Goal: Find specific page/section

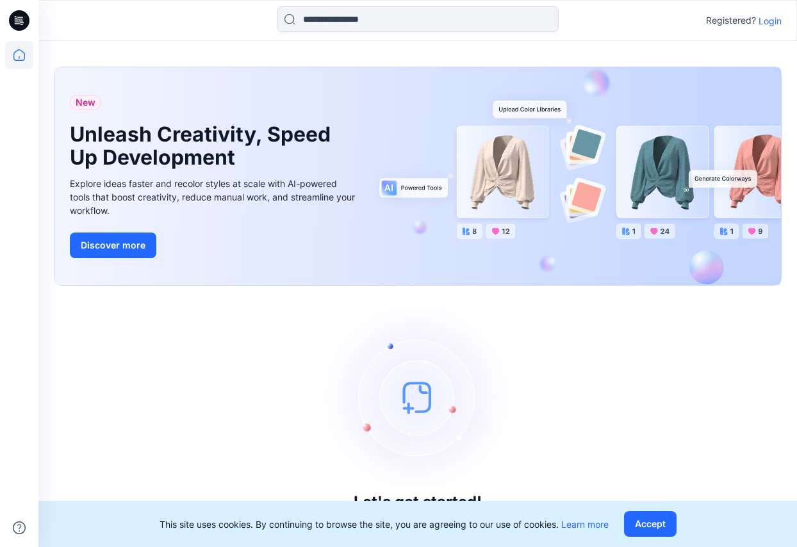
click at [769, 20] on p "Login" at bounding box center [769, 20] width 23 height 13
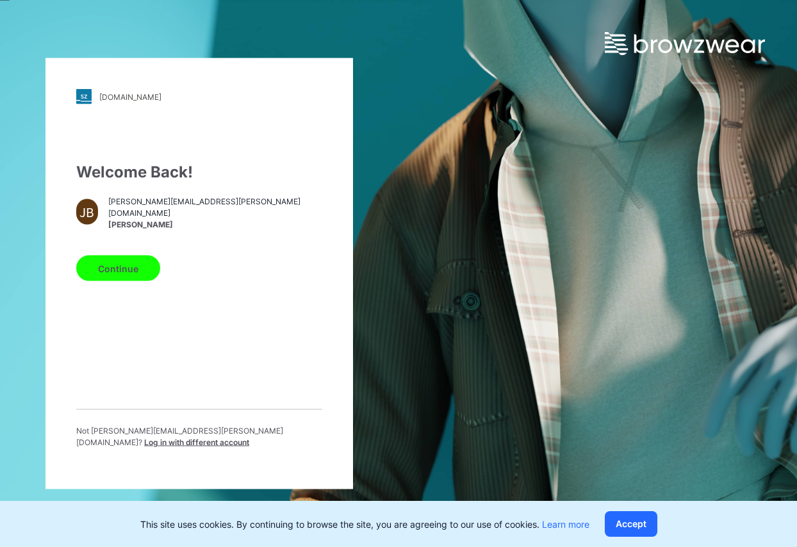
click at [131, 266] on button "Continue" at bounding box center [118, 269] width 84 height 26
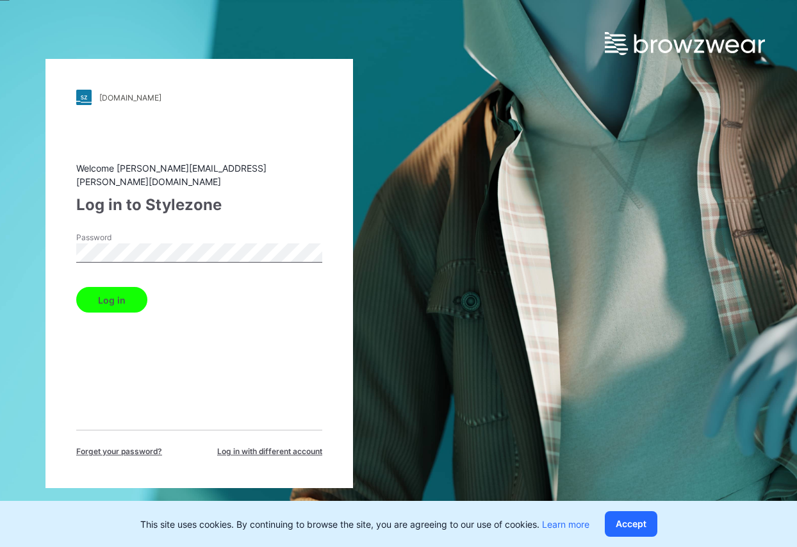
click at [129, 291] on button "Log in" at bounding box center [111, 300] width 71 height 26
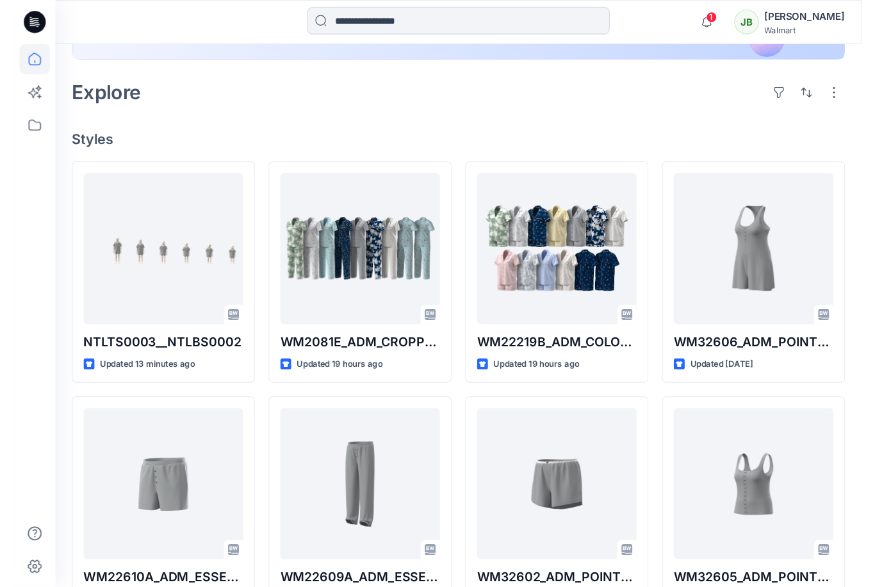
scroll to position [279, 0]
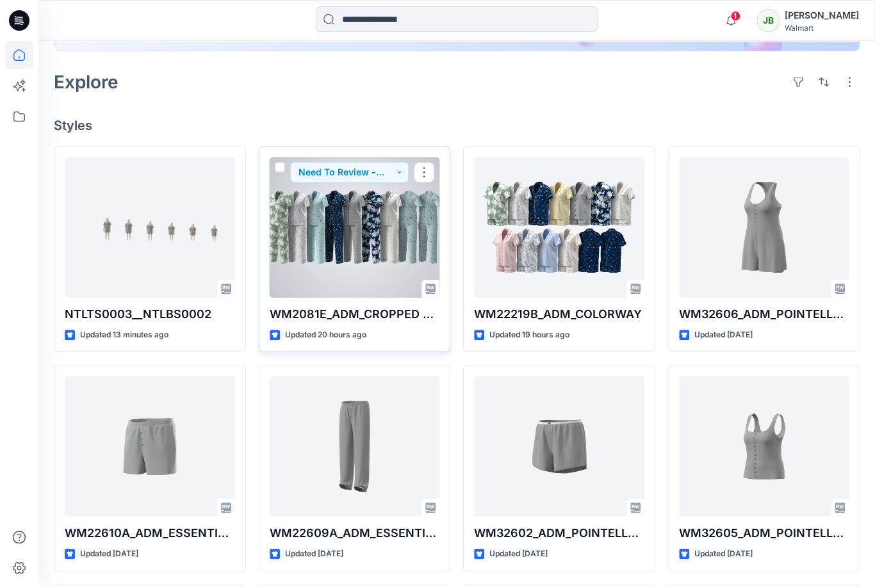
click at [384, 254] on div at bounding box center [355, 227] width 170 height 141
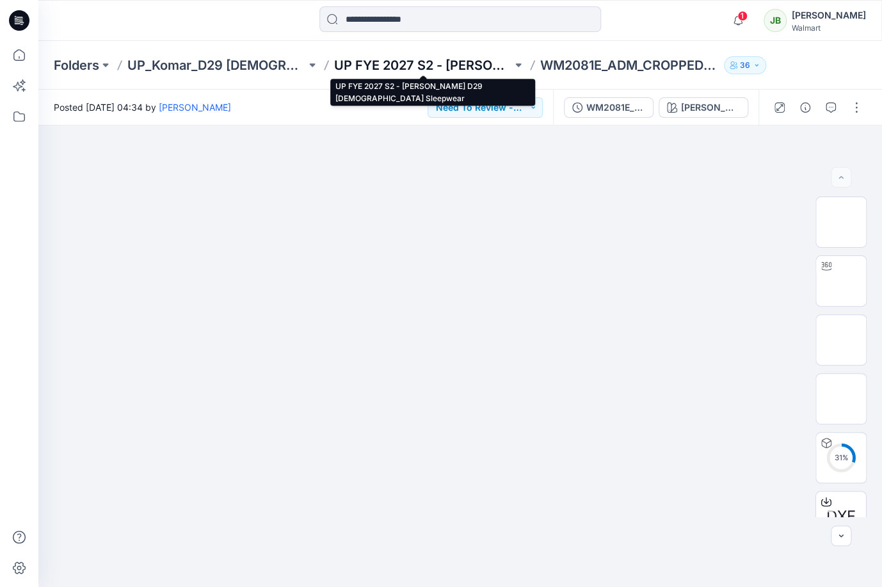
click at [466, 65] on p "UP FYE 2027 S2 - [PERSON_NAME] D29 [DEMOGRAPHIC_DATA] Sleepwear" at bounding box center [423, 65] width 179 height 18
